Goal: Information Seeking & Learning: Learn about a topic

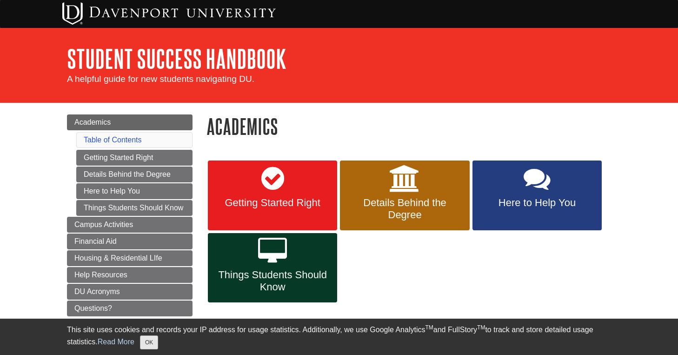
click at [158, 338] on button "OK" at bounding box center [149, 342] width 18 height 14
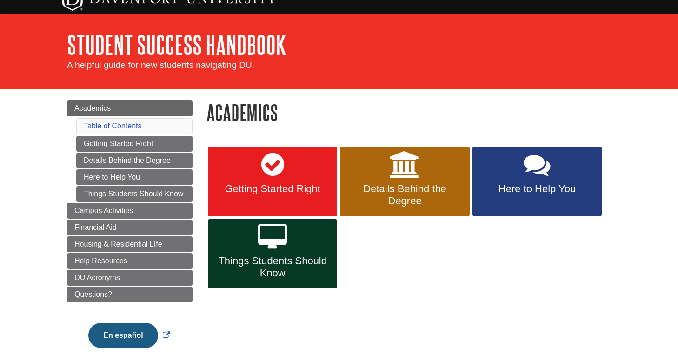
scroll to position [12, 0]
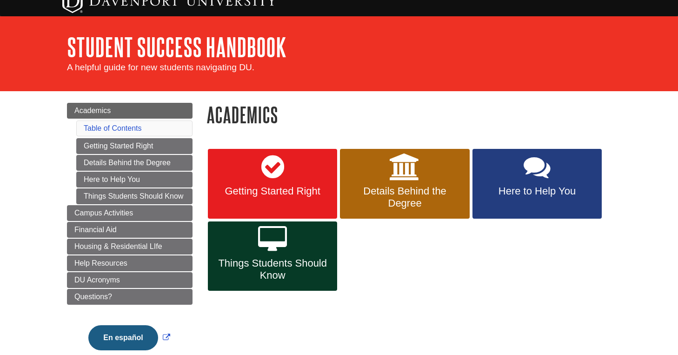
click at [281, 170] on icon at bounding box center [272, 166] width 23 height 27
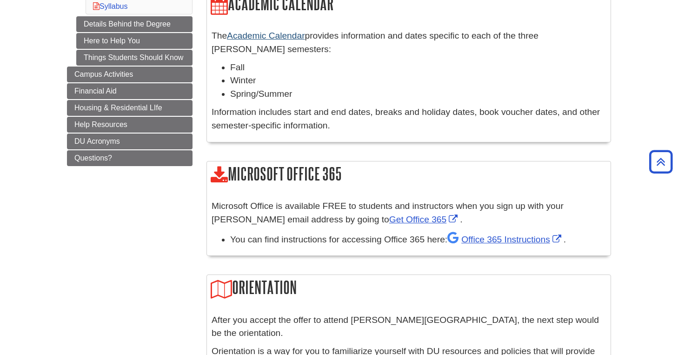
scroll to position [321, 0]
click at [389, 214] on link "Get Office 365" at bounding box center [424, 219] width 71 height 10
click at [496, 237] on link "Office 365 Instructions" at bounding box center [505, 239] width 116 height 10
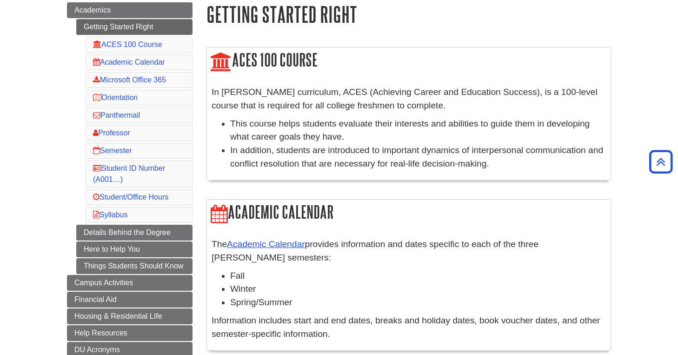
scroll to position [109, 0]
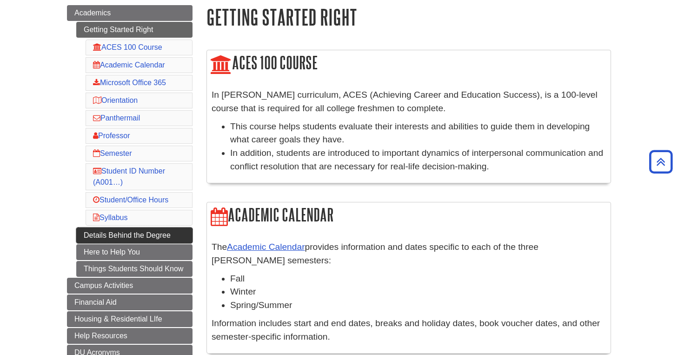
click at [179, 231] on link "Details Behind the Degree" at bounding box center [134, 235] width 116 height 16
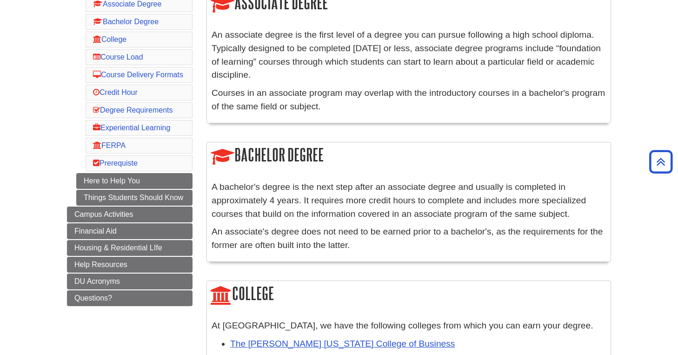
scroll to position [166, 0]
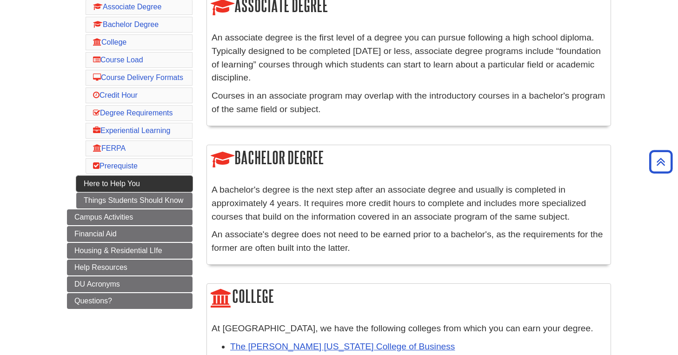
click at [186, 192] on link "Here to Help You" at bounding box center [134, 184] width 116 height 16
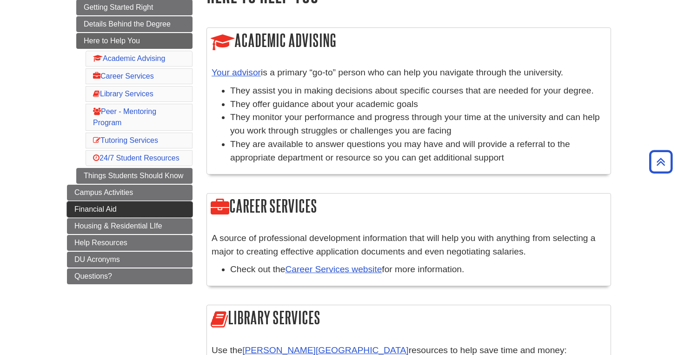
scroll to position [130, 0]
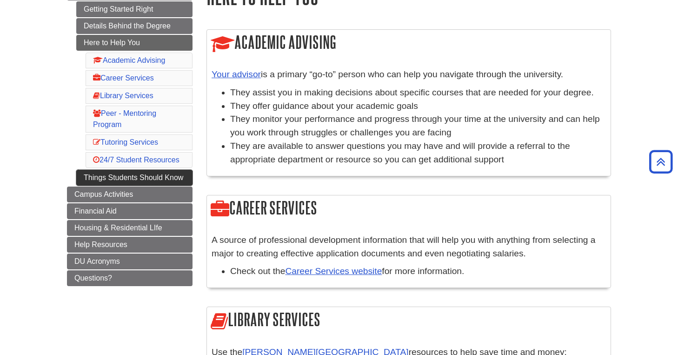
click at [183, 182] on link "Things Students Should Know" at bounding box center [134, 178] width 116 height 16
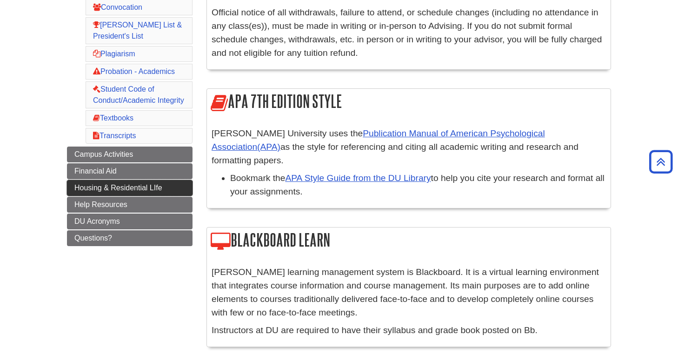
scroll to position [308, 0]
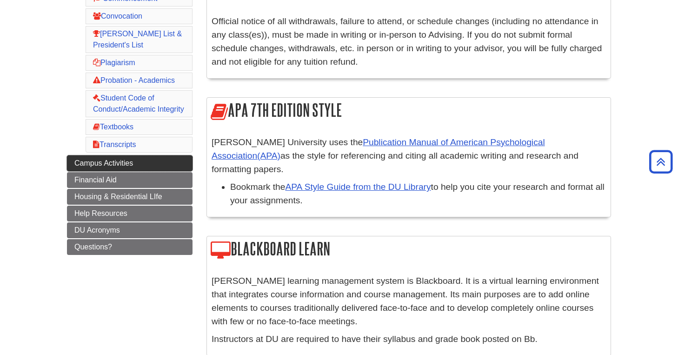
click at [182, 168] on link "Campus Activities" at bounding box center [130, 163] width 126 height 16
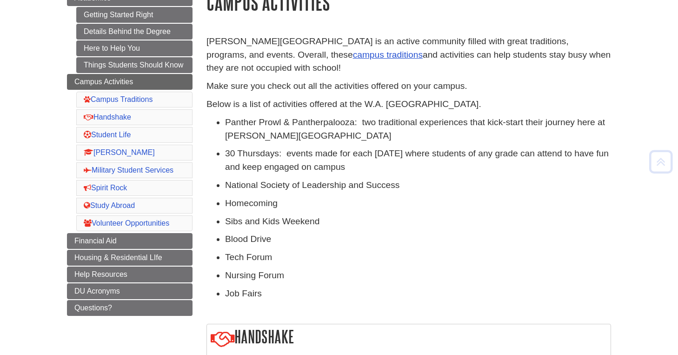
scroll to position [129, 0]
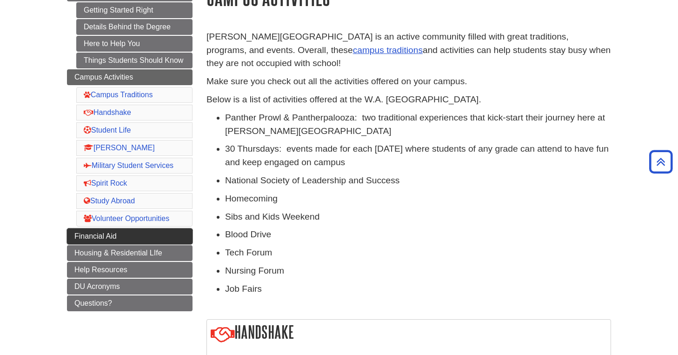
click at [147, 238] on link "Financial Aid" at bounding box center [130, 236] width 126 height 16
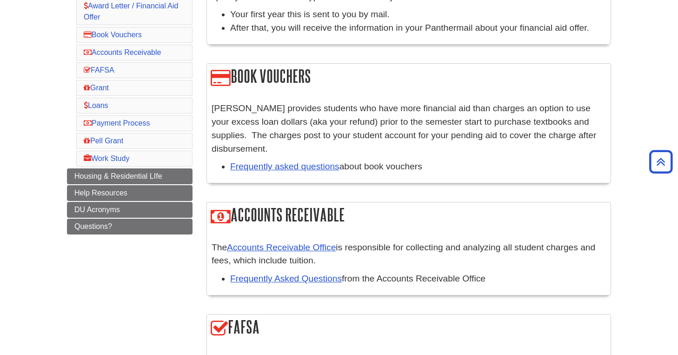
scroll to position [231, 0]
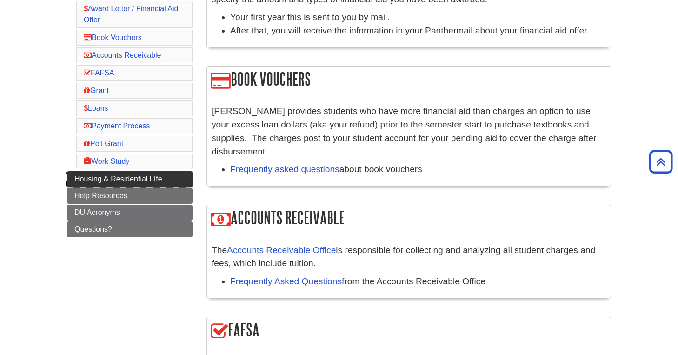
click at [152, 180] on span "Housing & Residential LIfe" at bounding box center [118, 179] width 88 height 8
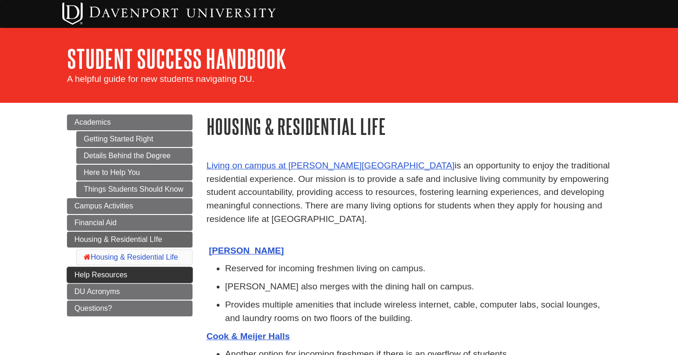
click at [145, 279] on link "Help Resources" at bounding box center [130, 275] width 126 height 16
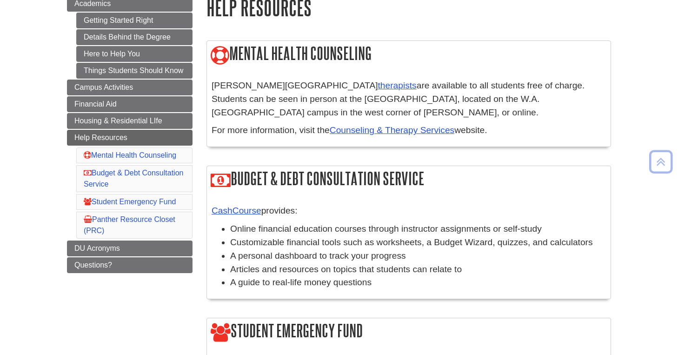
scroll to position [119, 0]
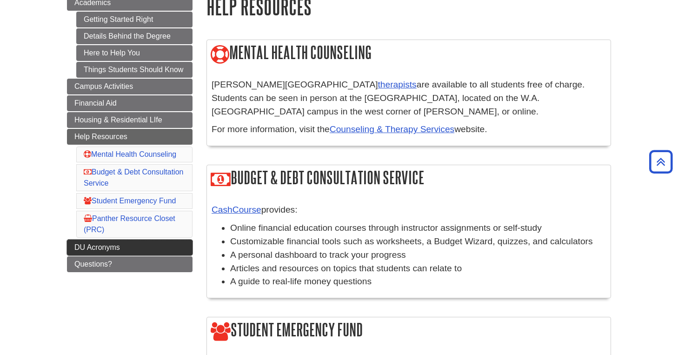
click at [152, 251] on link "DU Acronyms" at bounding box center [130, 247] width 126 height 16
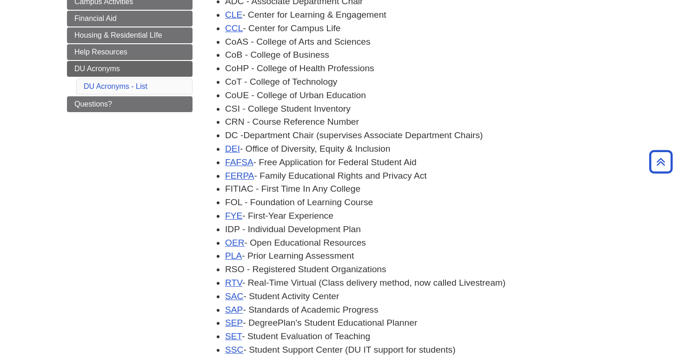
scroll to position [201, 0]
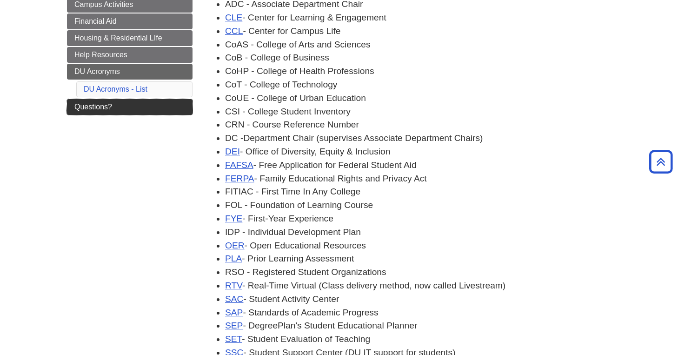
click at [164, 106] on link "Questions?" at bounding box center [130, 107] width 126 height 16
